Goal: Transaction & Acquisition: Purchase product/service

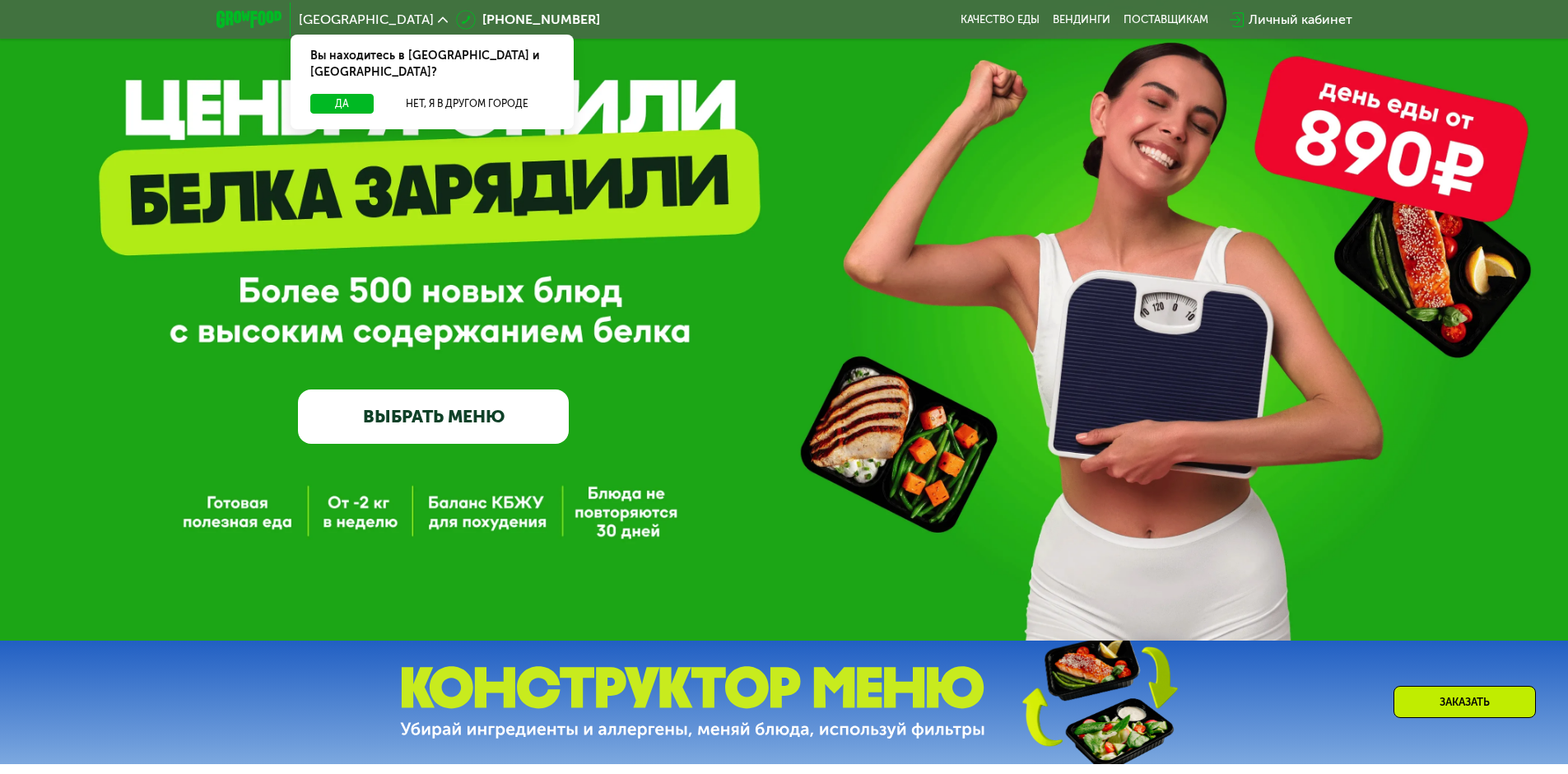
scroll to position [82, 0]
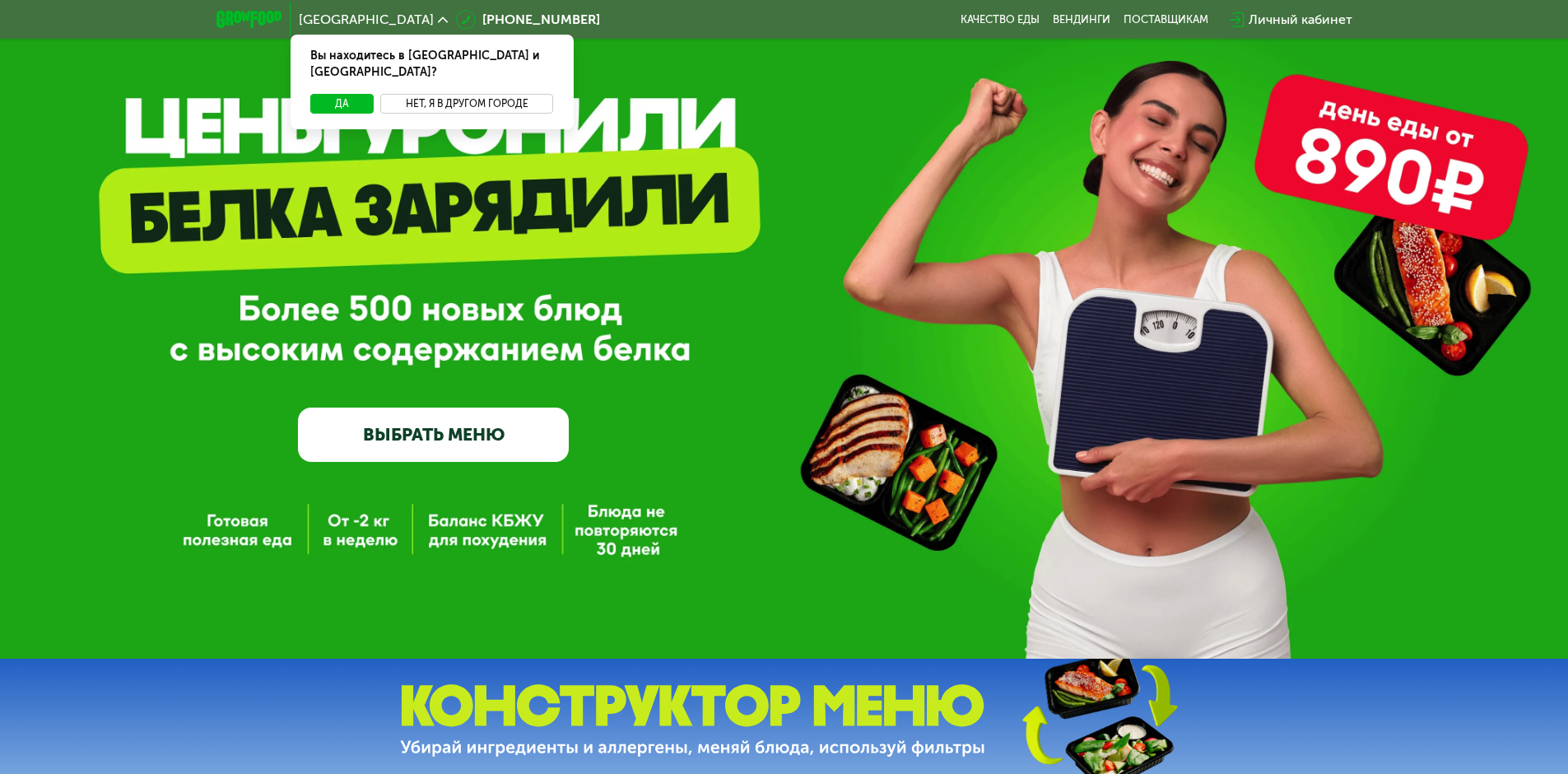
click at [440, 94] on button "Нет, я в другом городе" at bounding box center [467, 104] width 174 height 20
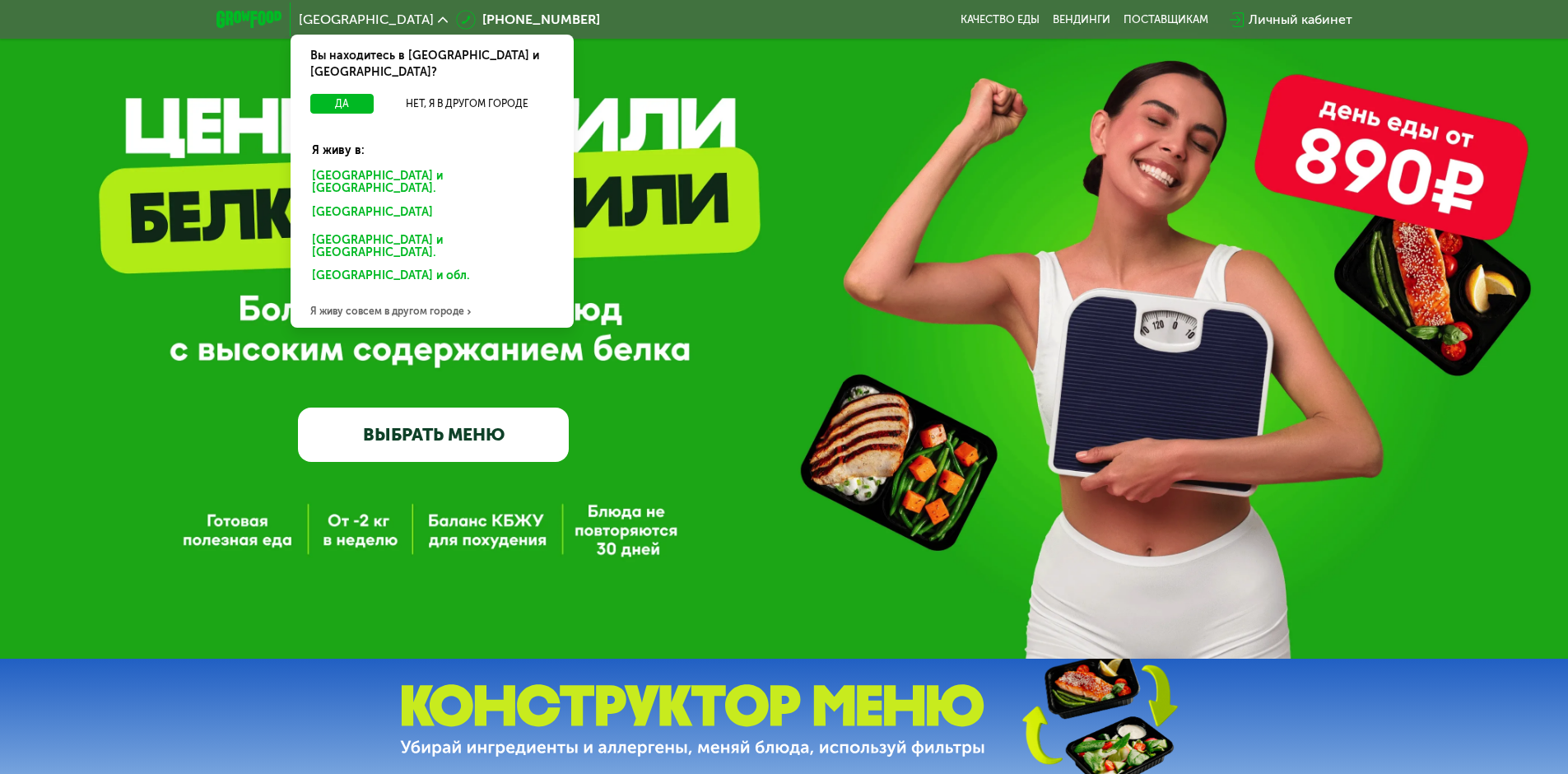
click at [408, 202] on div "[GEOGRAPHIC_DATA] и [GEOGRAPHIC_DATA]." at bounding box center [429, 214] width 257 height 26
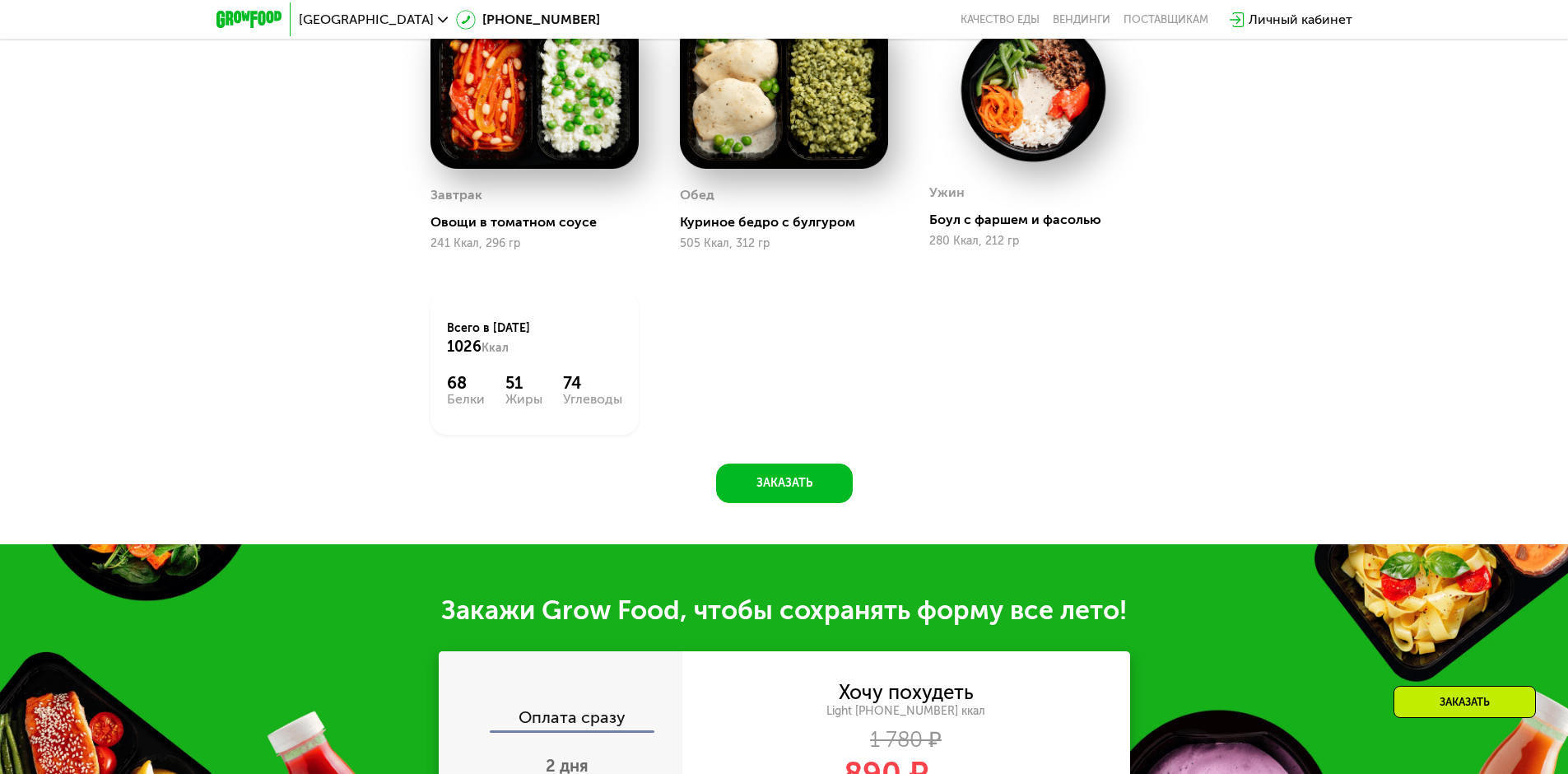
scroll to position [1647, 0]
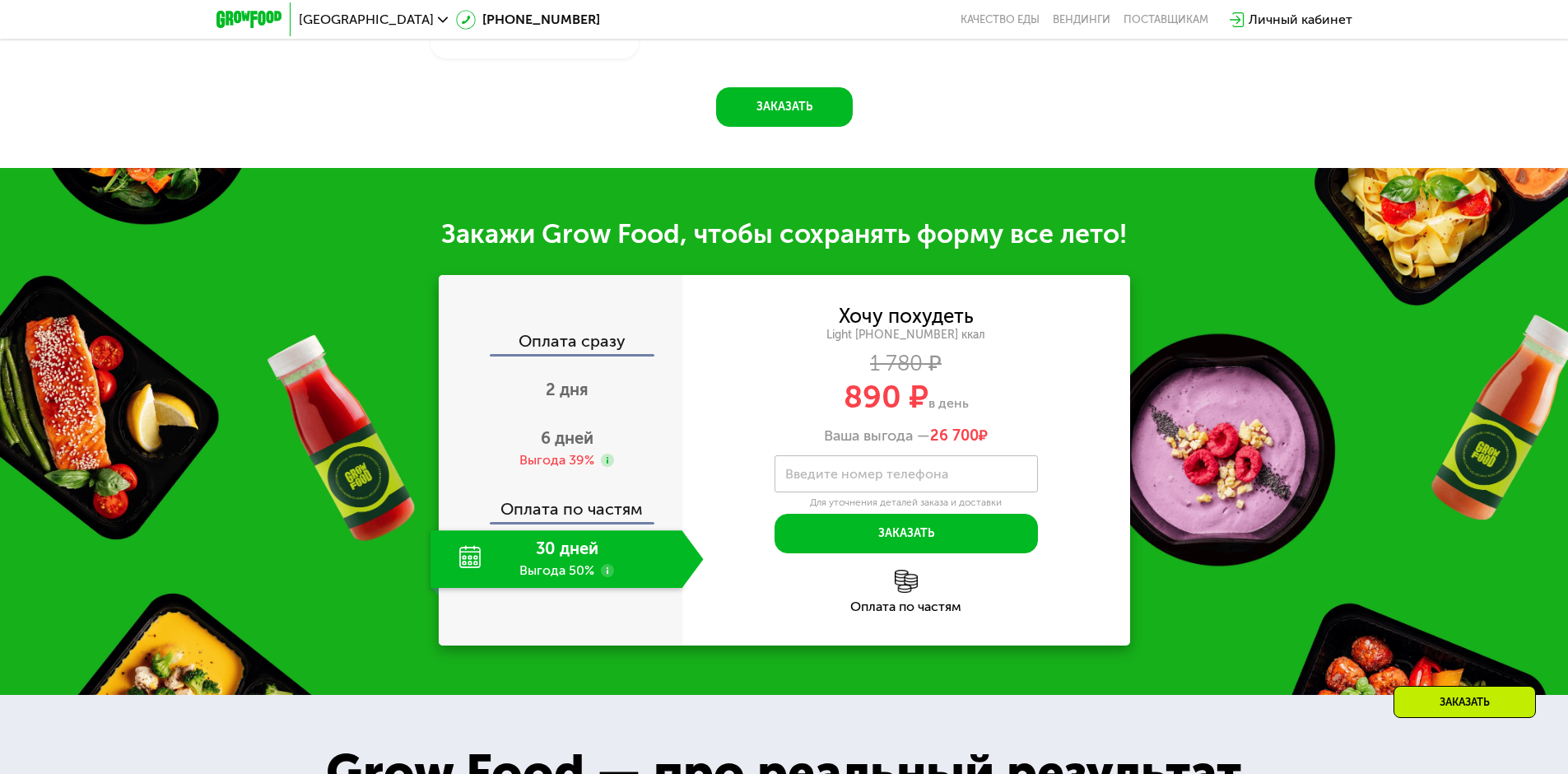
click at [550, 555] on div "30 дней Выгода 50%" at bounding box center [556, 559] width 252 height 57
click at [578, 343] on div "Оплата сразу" at bounding box center [561, 343] width 242 height 22
click at [565, 388] on span "2 дня" at bounding box center [568, 390] width 43 height 20
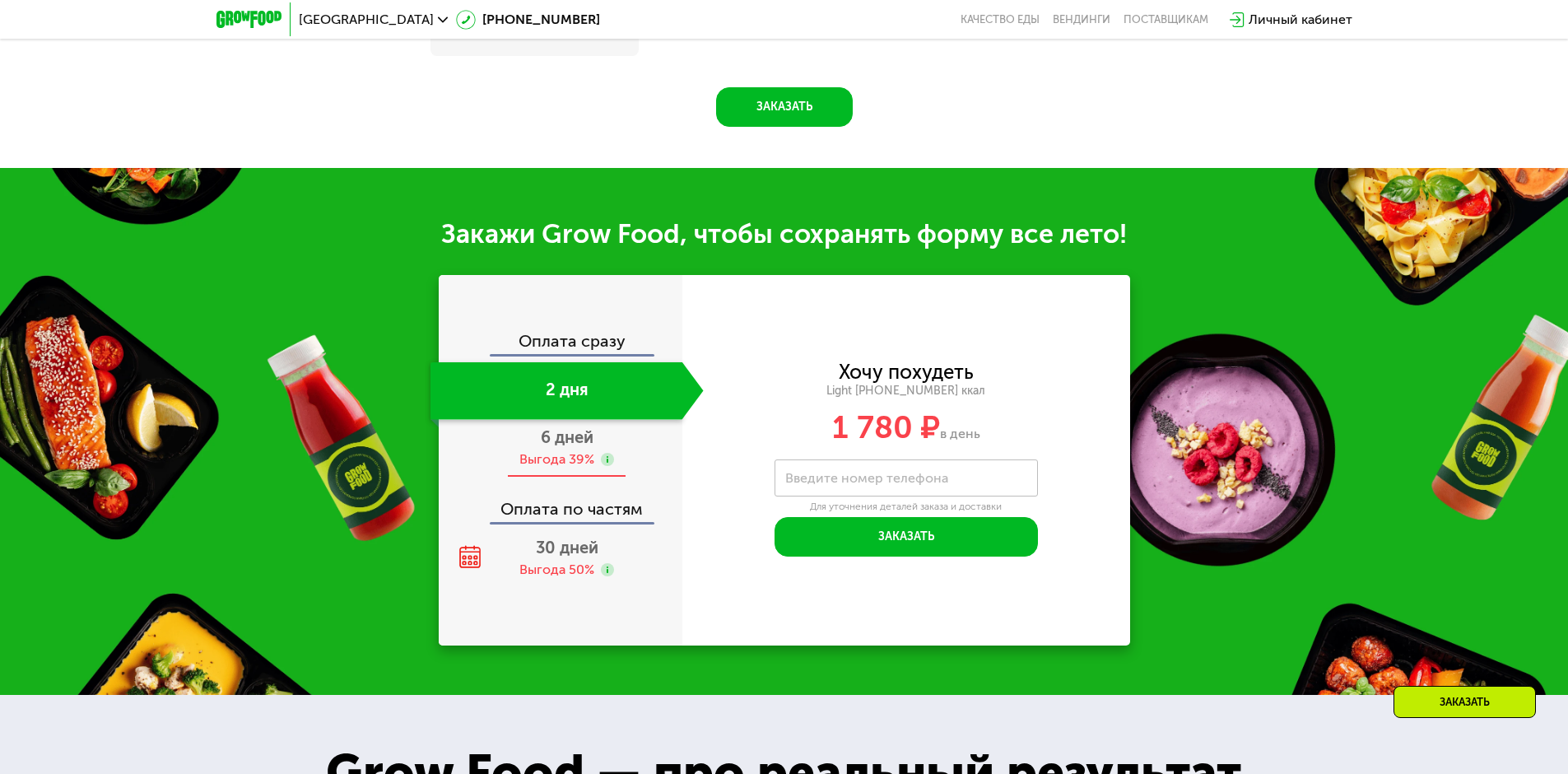
click at [594, 469] on div "Выгода 39%" at bounding box center [557, 460] width 75 height 18
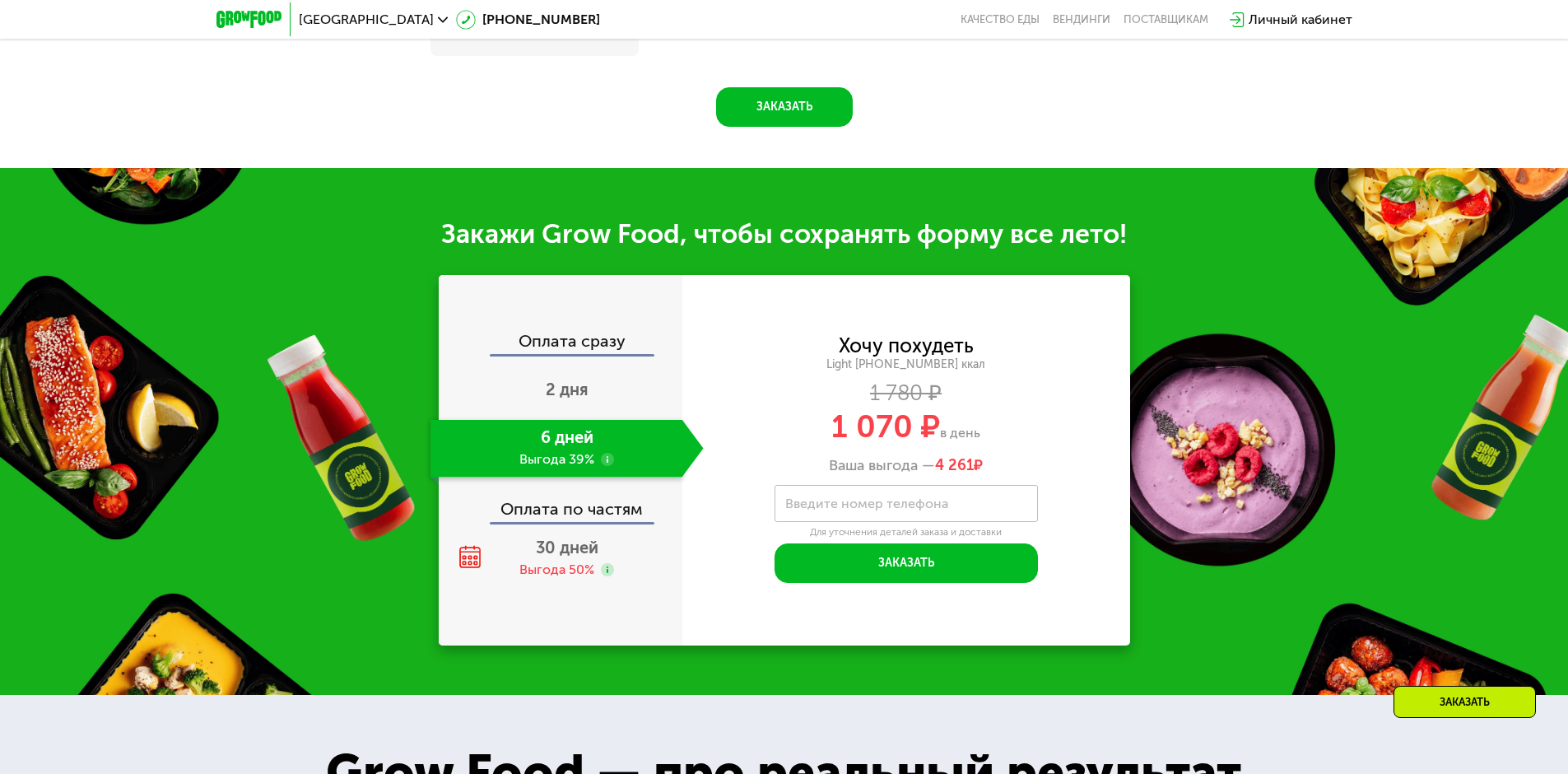
click at [589, 518] on div "Оплата по частям" at bounding box center [561, 503] width 242 height 38
click at [587, 572] on div "Выгода 50%" at bounding box center [557, 571] width 75 height 18
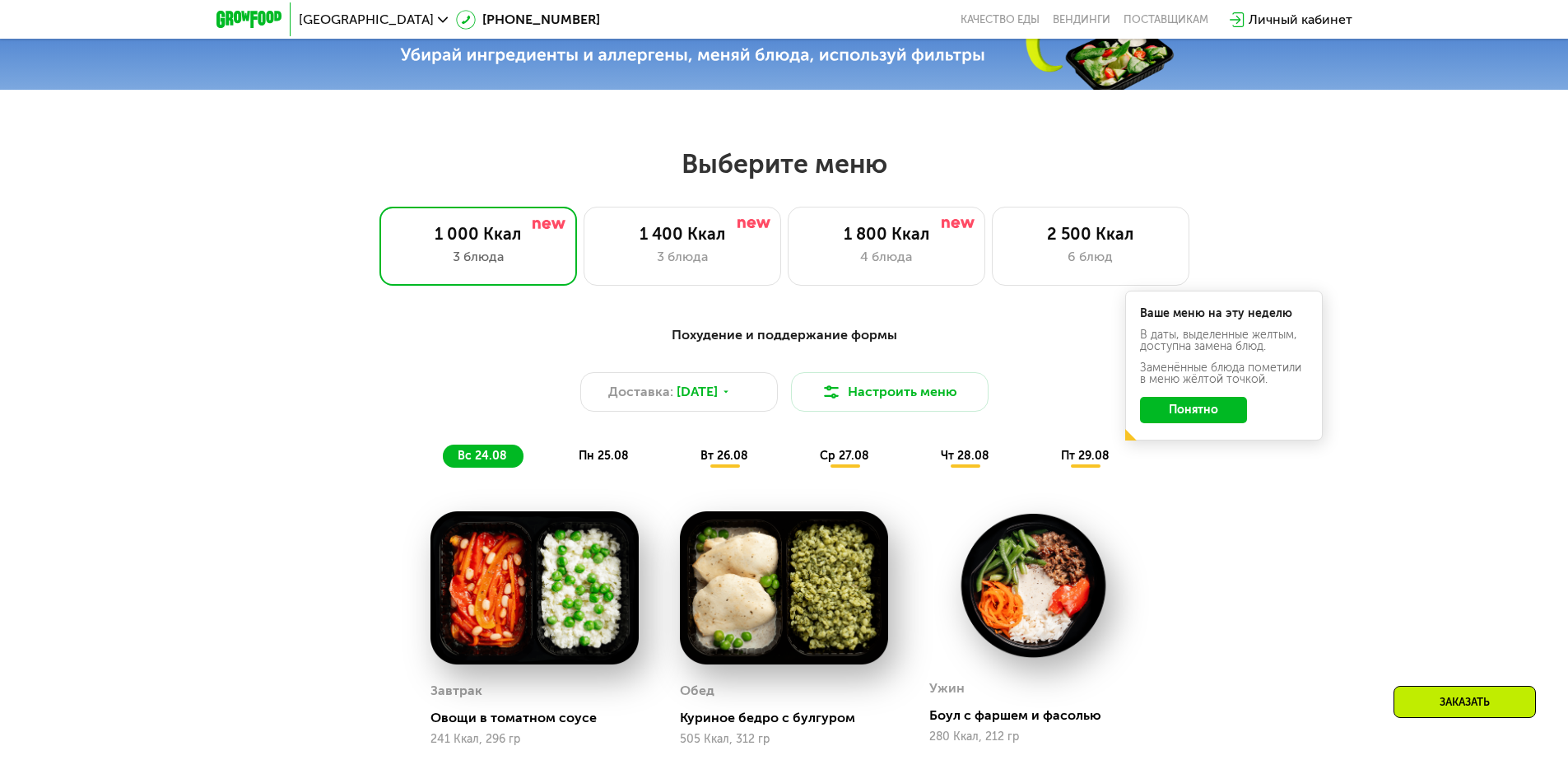
scroll to position [741, 0]
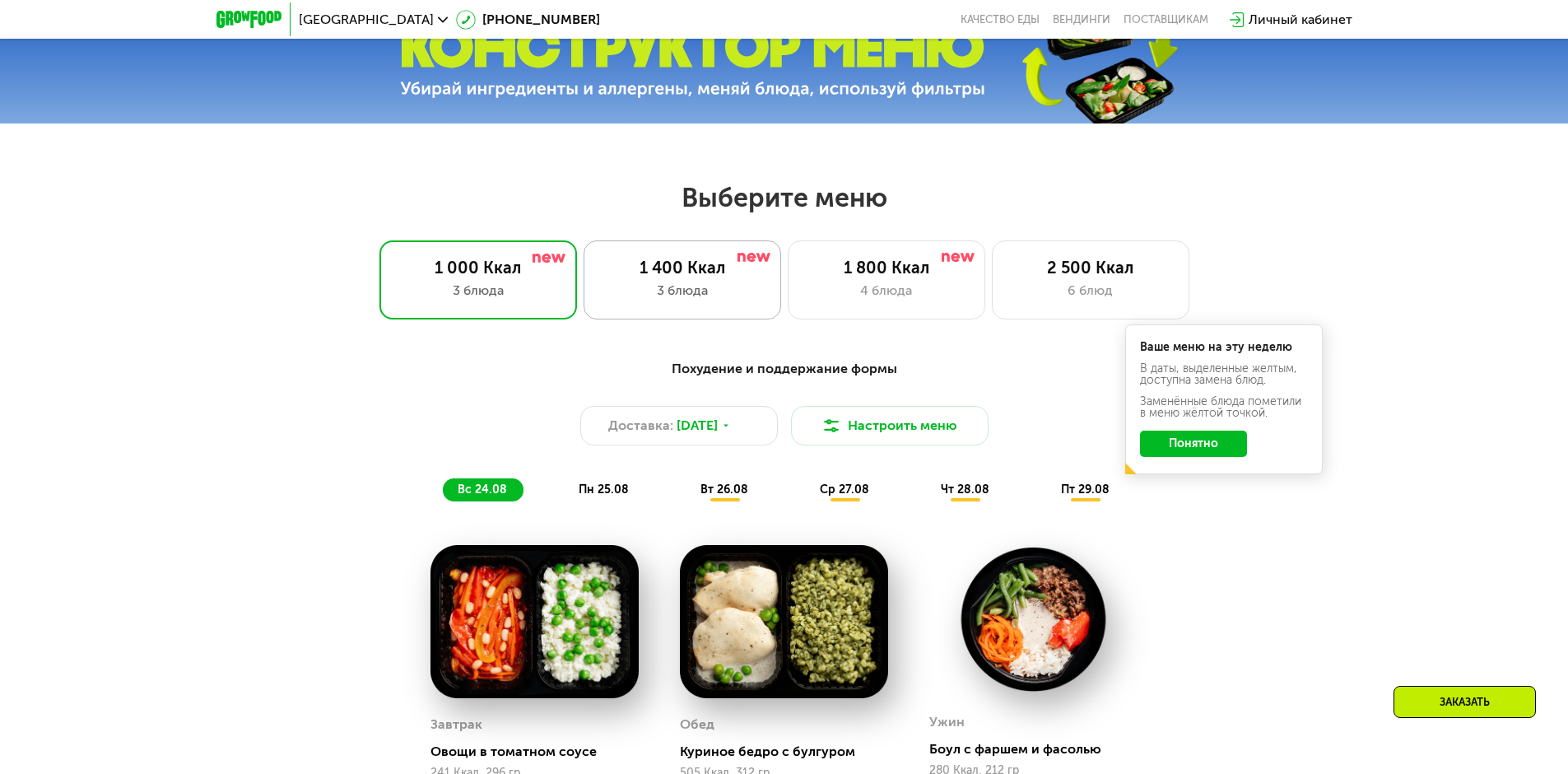
click at [679, 278] on div "1 400 Ккал" at bounding box center [682, 268] width 163 height 20
